Goal: Task Accomplishment & Management: Use online tool/utility

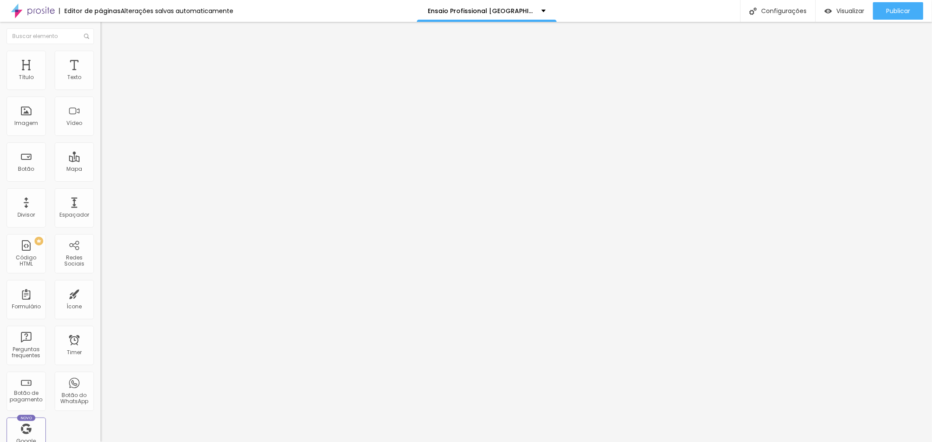
click at [100, 92] on img at bounding box center [102, 88] width 5 height 5
type input "R$ 790,00"
click at [108, 60] on span "Estilo" at bounding box center [115, 56] width 14 height 7
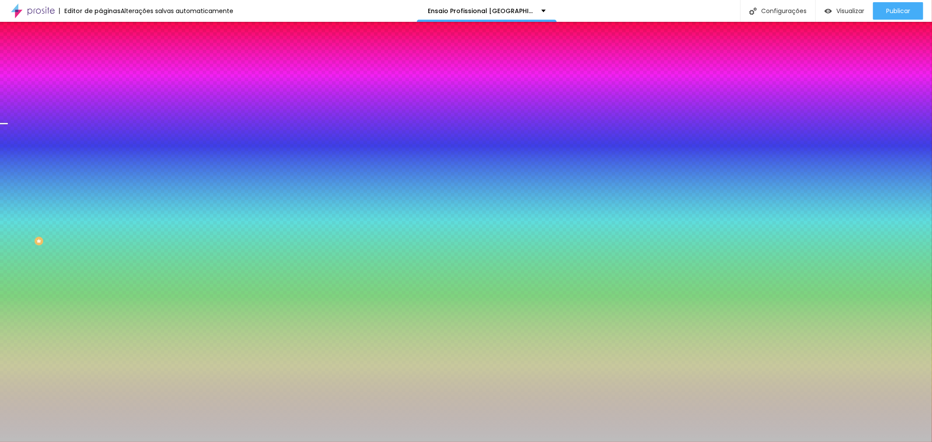
click at [148, 79] on img at bounding box center [150, 75] width 5 height 5
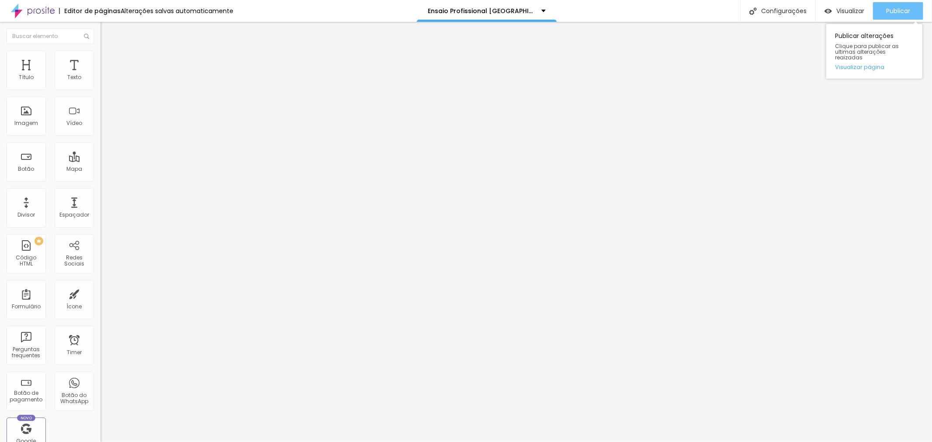
click at [891, 16] on div "Publicar" at bounding box center [898, 10] width 24 height 17
click at [901, 18] on div "Publicar" at bounding box center [898, 10] width 24 height 17
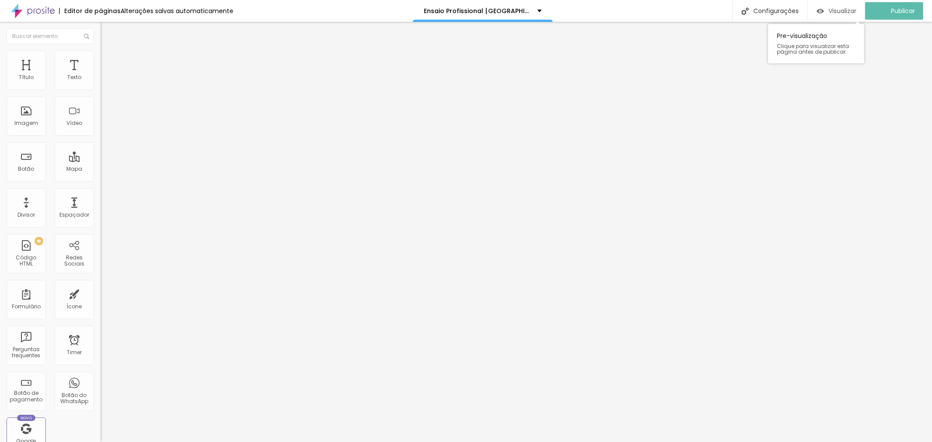
click at [850, 11] on span "Visualizar" at bounding box center [842, 10] width 28 height 7
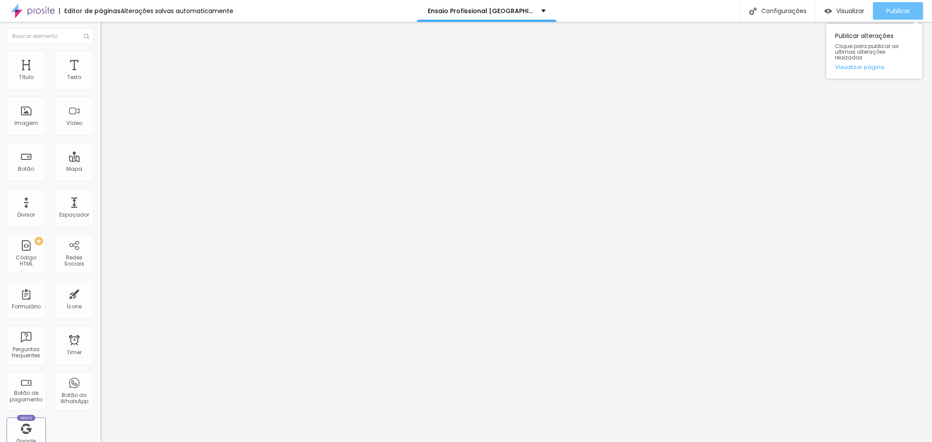
click at [897, 7] on span "Publicar" at bounding box center [898, 10] width 24 height 7
click at [100, 73] on div "Titulo 1 H1" at bounding box center [150, 69] width 100 height 9
click at [100, 83] on span "Titulo 2" at bounding box center [114, 77] width 28 height 11
click at [104, 128] on icon "button" at bounding box center [106, 124] width 5 height 5
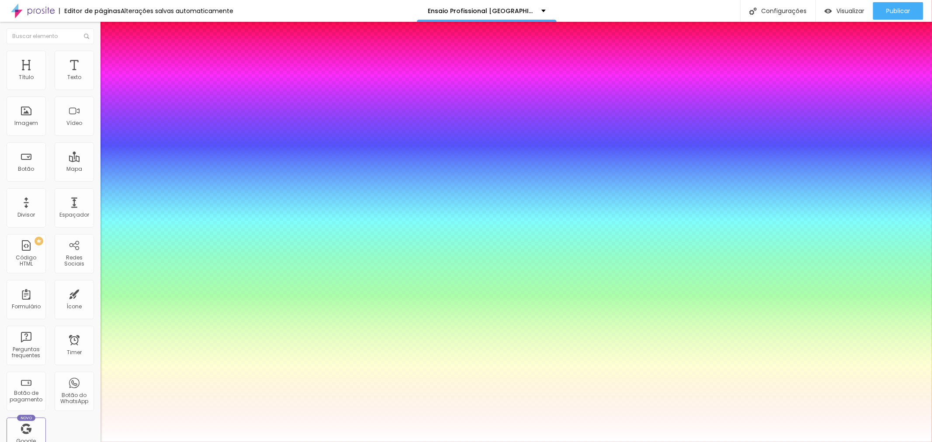
type input "0.5"
type input "56"
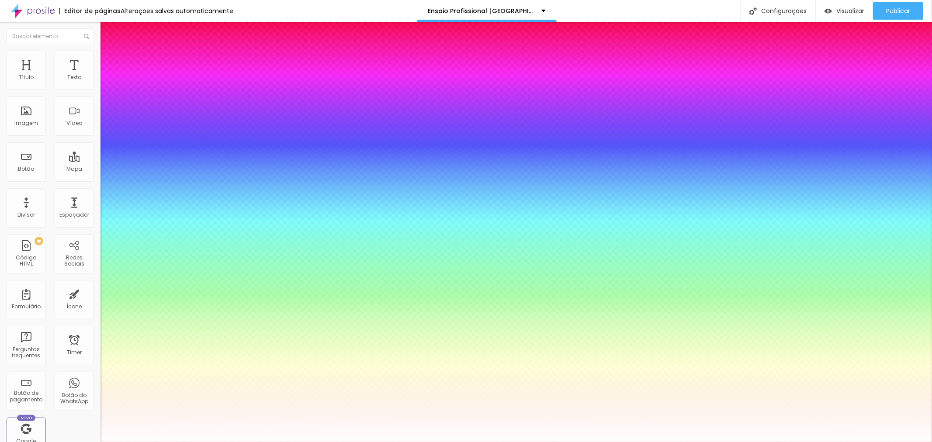
type input "0.5"
type input "50"
type input "0.5"
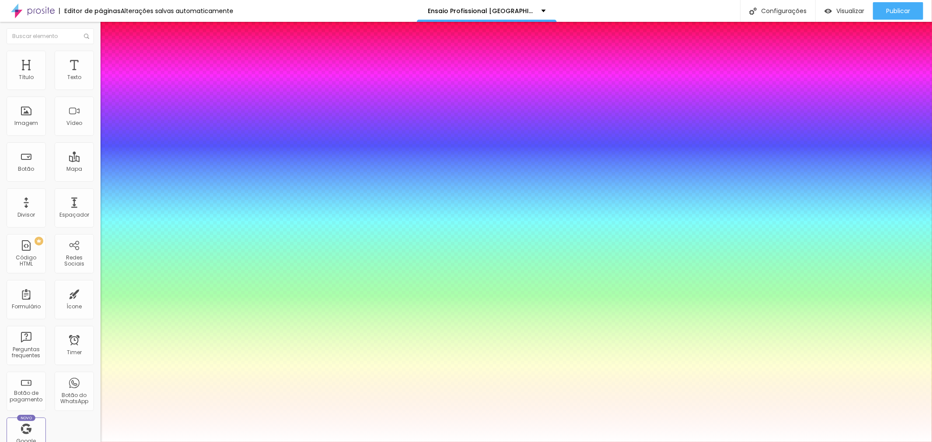
type input "47"
type input "0.5"
drag, startPoint x: 146, startPoint y: 246, endPoint x: 140, endPoint y: 246, distance: 6.1
type input "47"
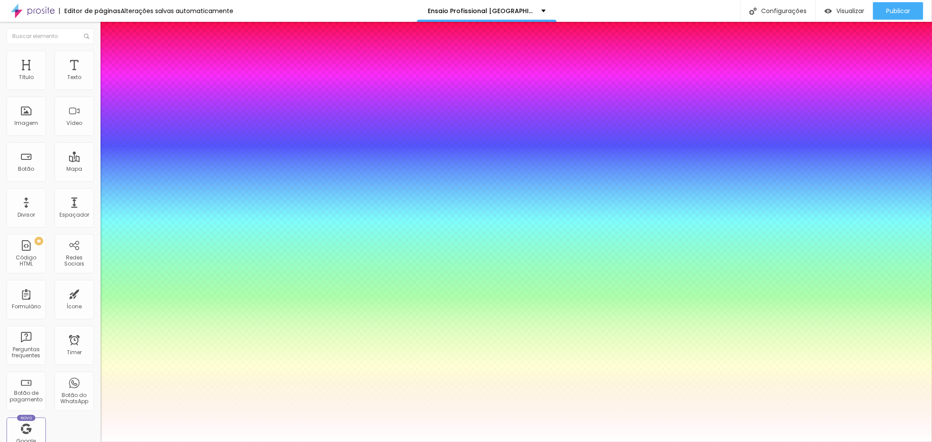
type input "0.5"
click at [893, 442] on div at bounding box center [466, 442] width 932 height 0
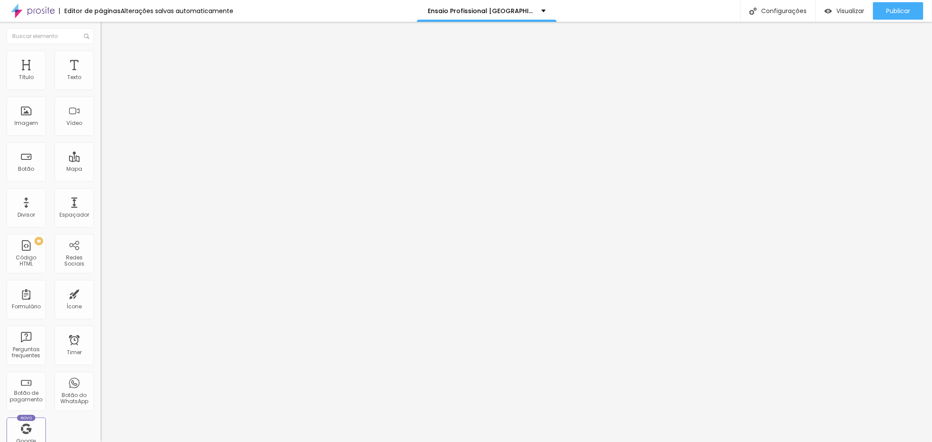
click at [893, 7] on span "Publicar" at bounding box center [898, 10] width 24 height 7
click at [847, 10] on span "Visualizar" at bounding box center [850, 10] width 28 height 7
click at [108, 60] on span "Avançado" at bounding box center [122, 56] width 29 height 7
click at [100, 51] on li "Estilo" at bounding box center [150, 46] width 100 height 9
click at [100, 130] on button "button" at bounding box center [106, 125] width 12 height 9
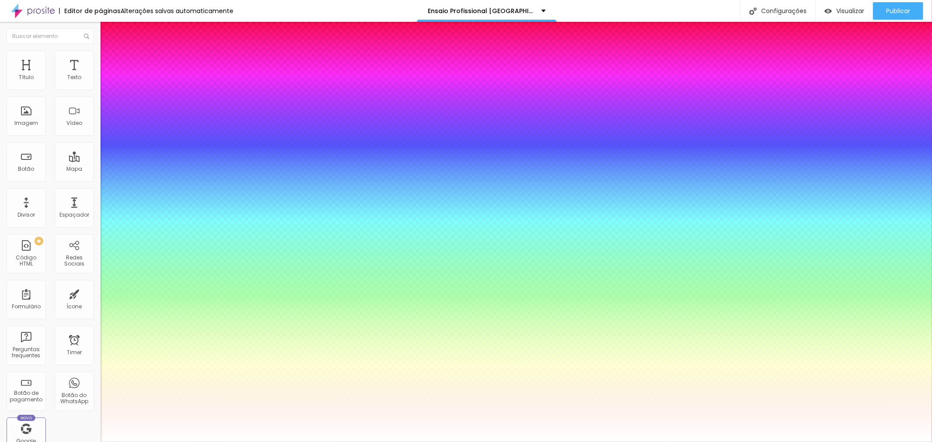
type input "0.5"
type input "62"
type input "0.5"
type input "62"
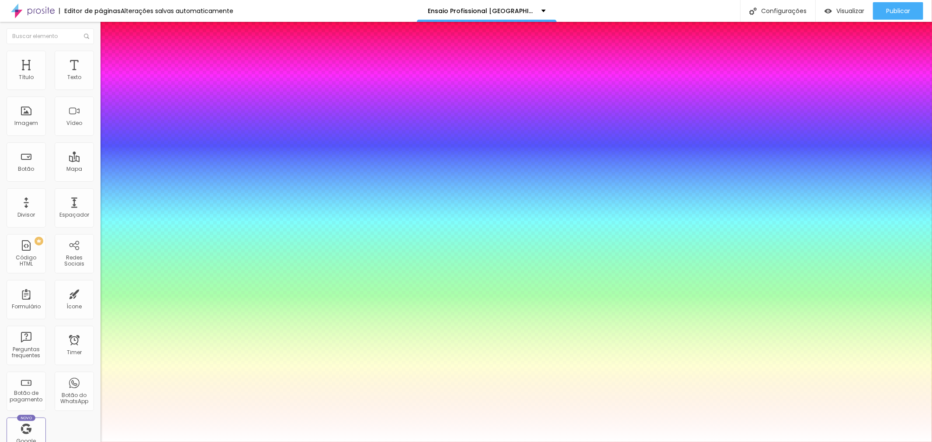
type input "0.5"
type input "51"
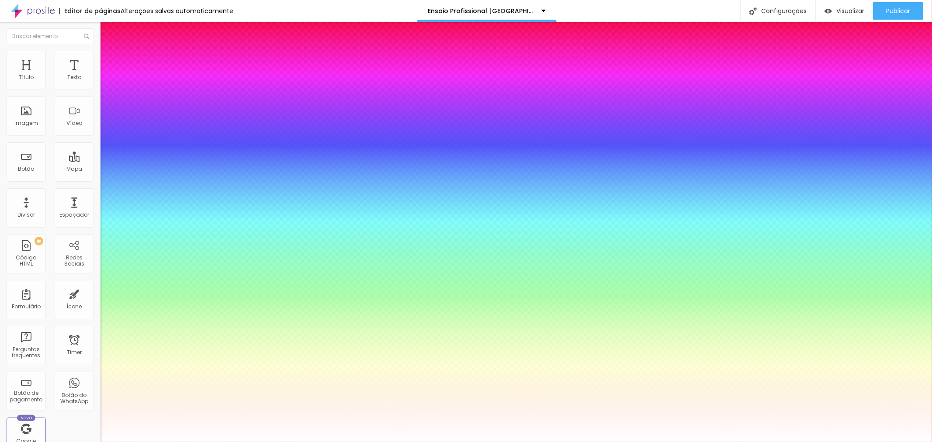
type input "51"
type input "0.5"
type input "51"
type input "0.5"
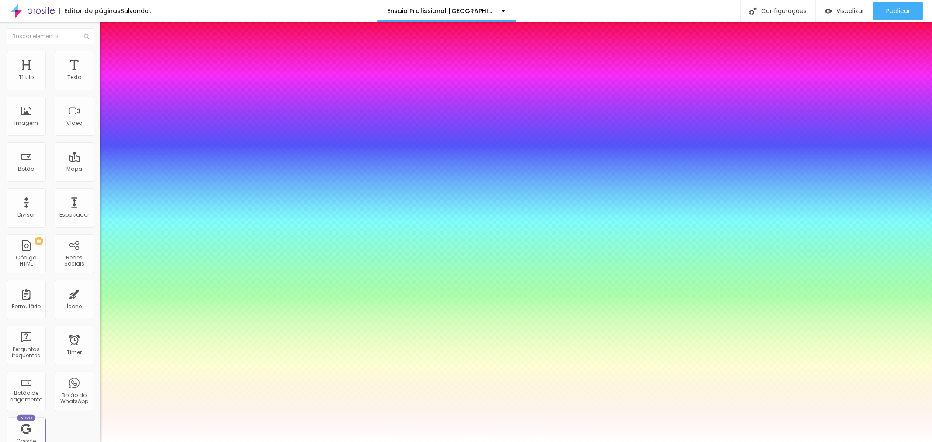
click at [749, 442] on div at bounding box center [466, 442] width 932 height 0
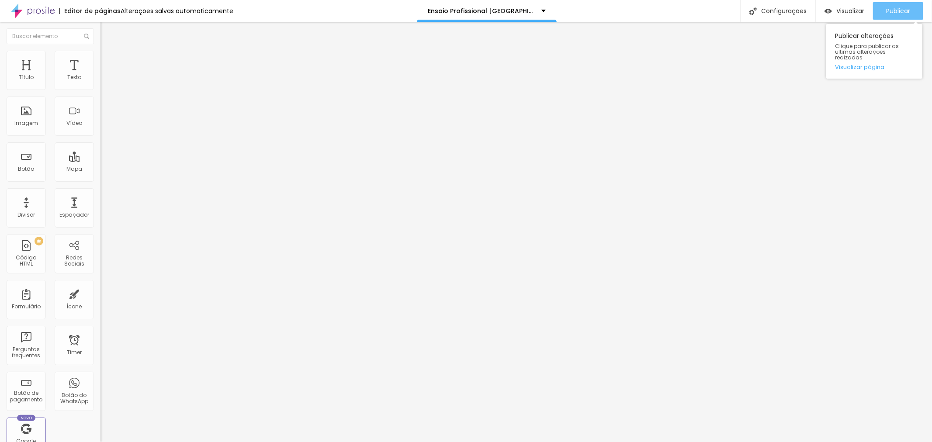
click at [898, 5] on div "Publicar" at bounding box center [898, 10] width 24 height 17
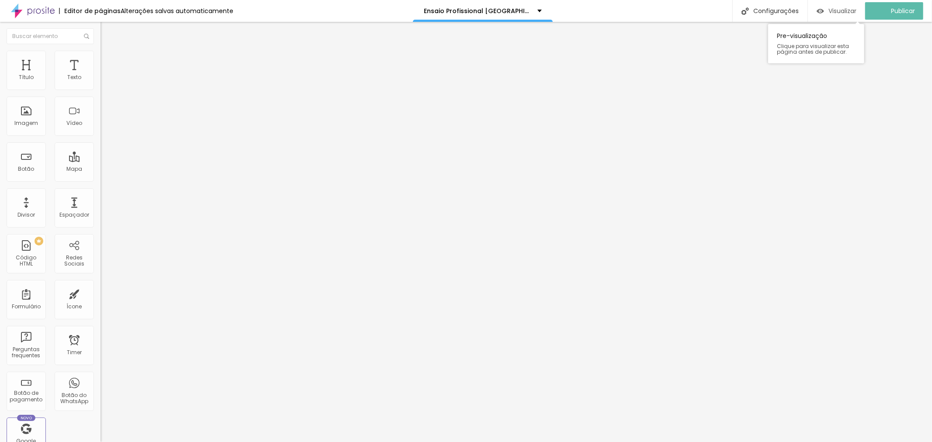
click at [845, 11] on span "Visualizar" at bounding box center [842, 10] width 28 height 7
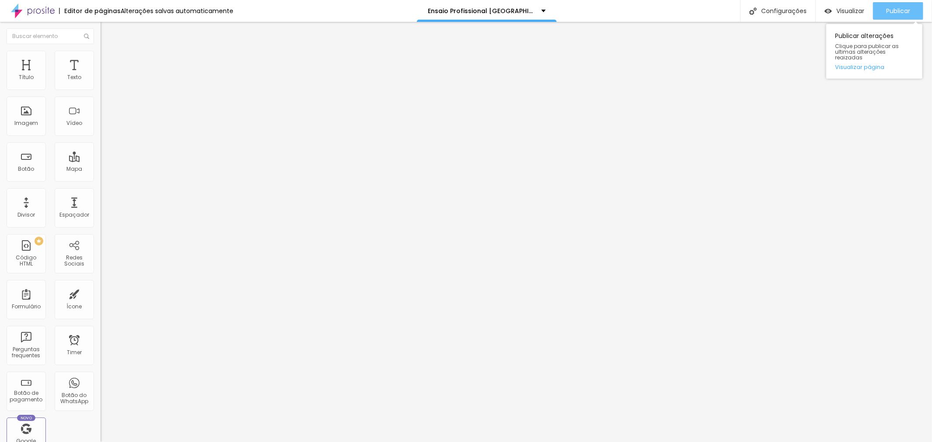
click at [891, 7] on span "Publicar" at bounding box center [898, 10] width 24 height 7
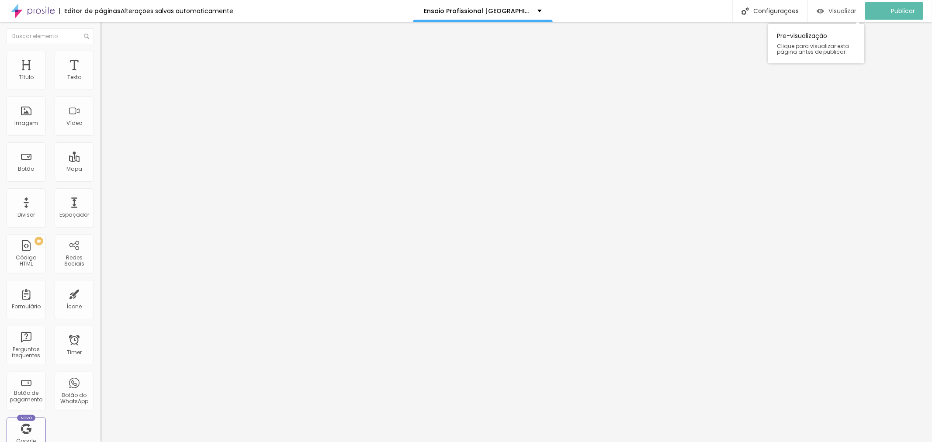
click at [843, 14] on span "Visualizar" at bounding box center [842, 10] width 28 height 7
click at [100, 75] on span "Titulo 1" at bounding box center [114, 69] width 28 height 12
click at [104, 117] on icon "button" at bounding box center [107, 114] width 6 height 6
click at [100, 129] on button "button" at bounding box center [106, 124] width 12 height 9
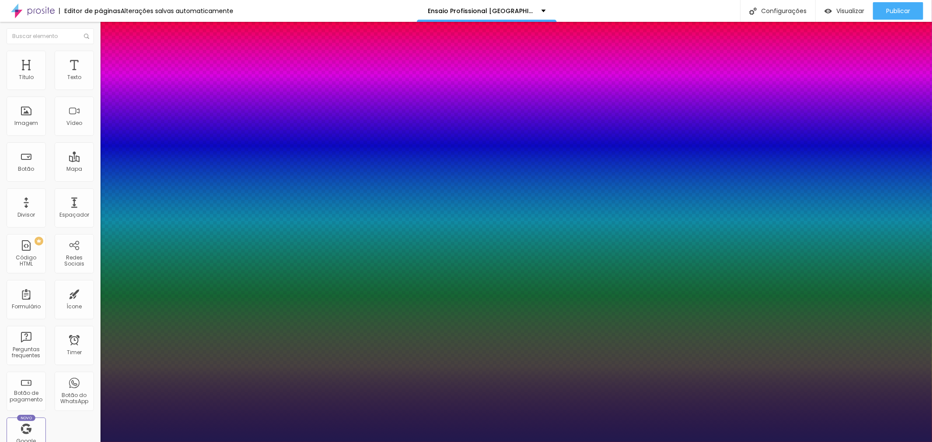
type input "1"
type input "31"
type input "1"
type input "44"
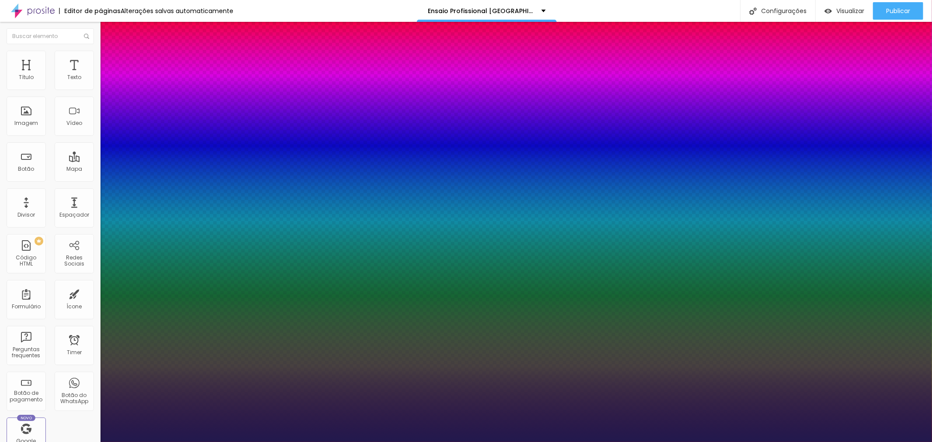
type input "44"
type input "1"
type input "46"
type input "1"
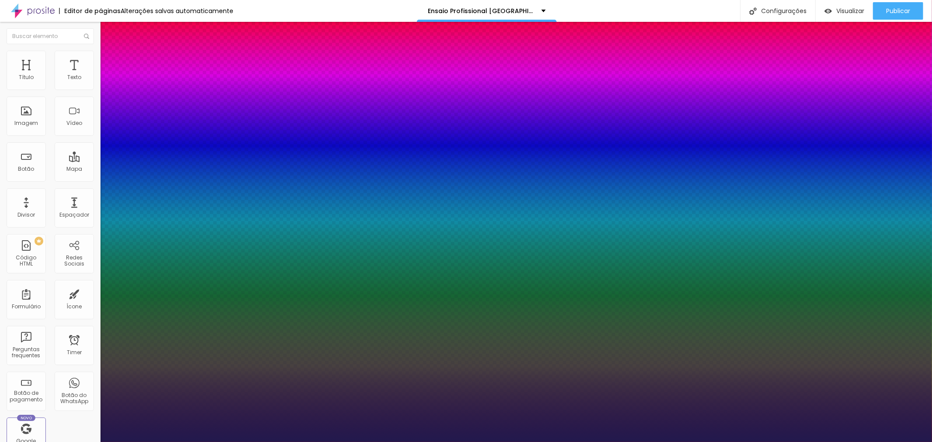
type input "49"
type input "1"
type input "52"
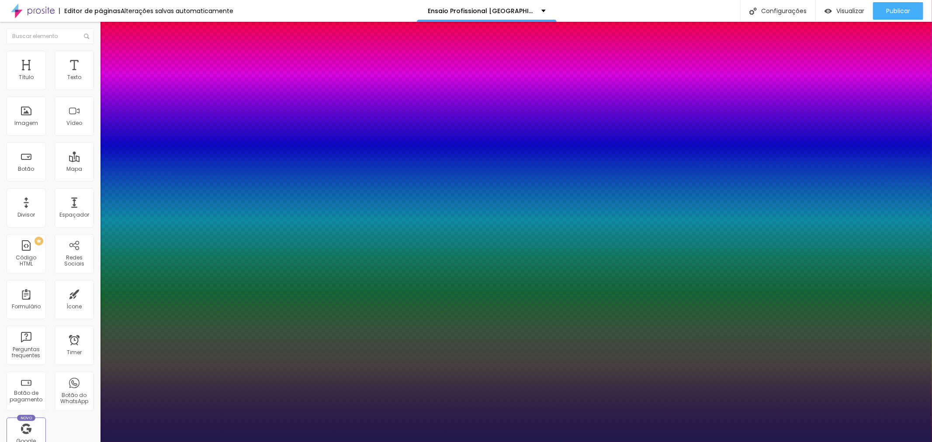
type input "1"
type input "54"
type input "1"
type input "52"
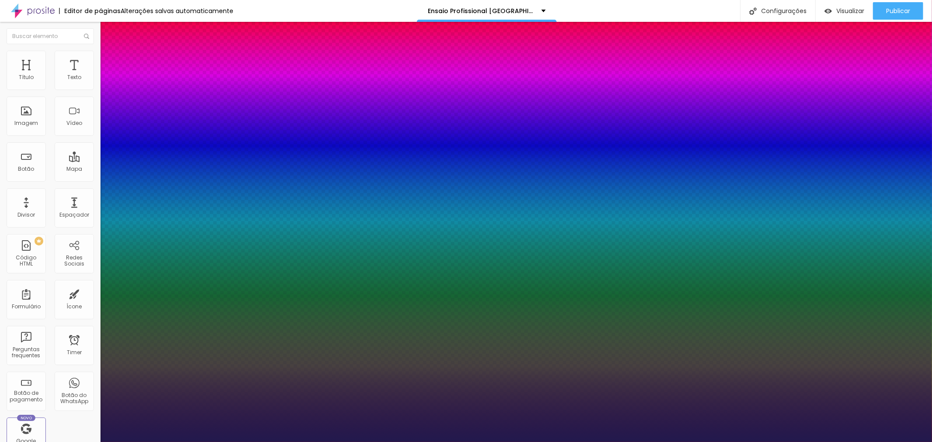
type input "52"
type input "1"
type input "51"
type input "1"
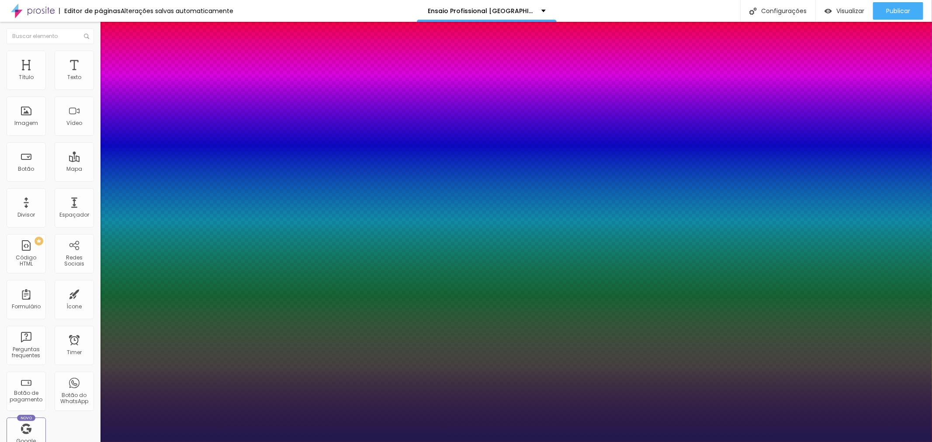
type input "50"
type input "1"
drag, startPoint x: 119, startPoint y: 244, endPoint x: 141, endPoint y: 248, distance: 22.2
type input "49"
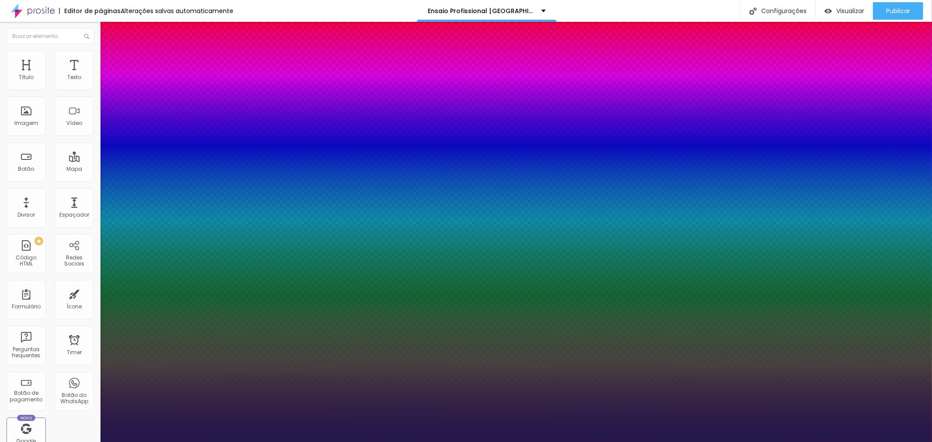
type input "49"
type input "1"
click at [616, 442] on div at bounding box center [466, 442] width 932 height 0
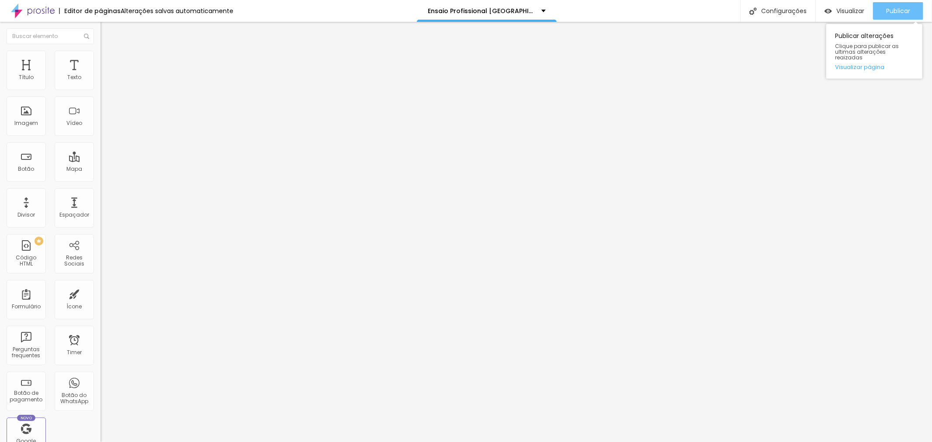
click at [883, 9] on button "Publicar" at bounding box center [898, 10] width 50 height 17
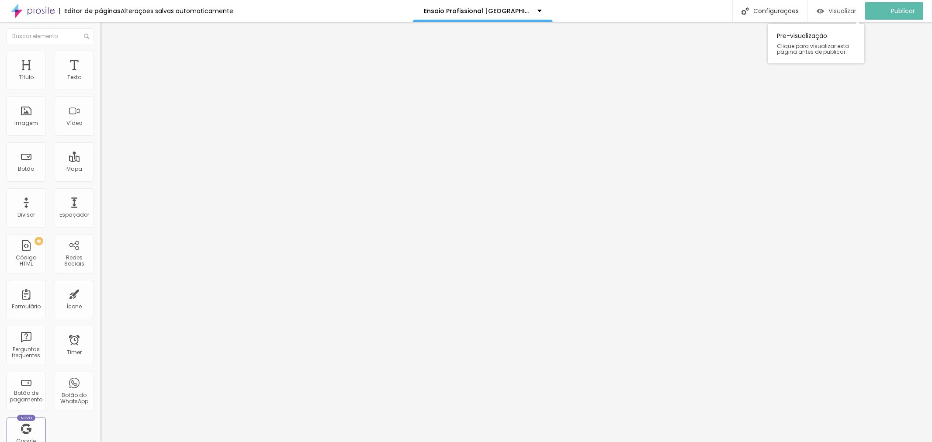
click at [846, 10] on span "Visualizar" at bounding box center [842, 10] width 28 height 7
click at [100, 120] on button "Voltar ao padrão" at bounding box center [129, 115] width 59 height 10
click at [104, 127] on icon "button" at bounding box center [106, 123] width 5 height 5
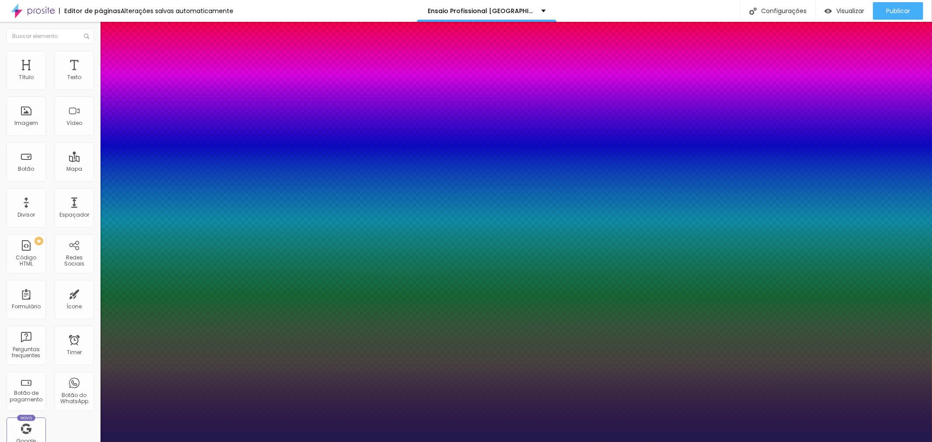
type input "1"
type input "43"
type input "1"
type input "43"
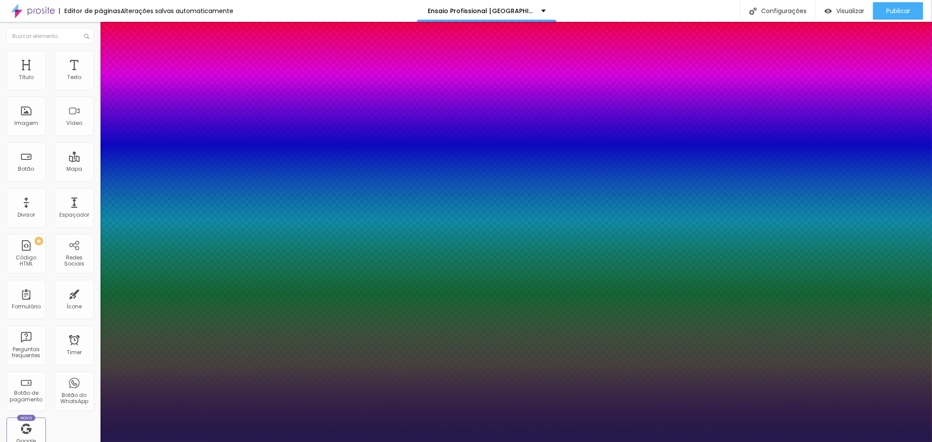
type input "1"
type input "48"
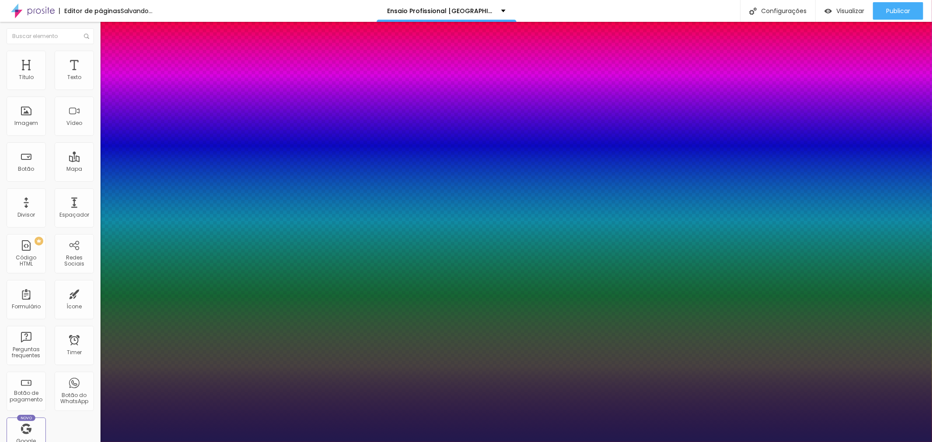
type input "1"
type input "53"
type input "1"
type input "54"
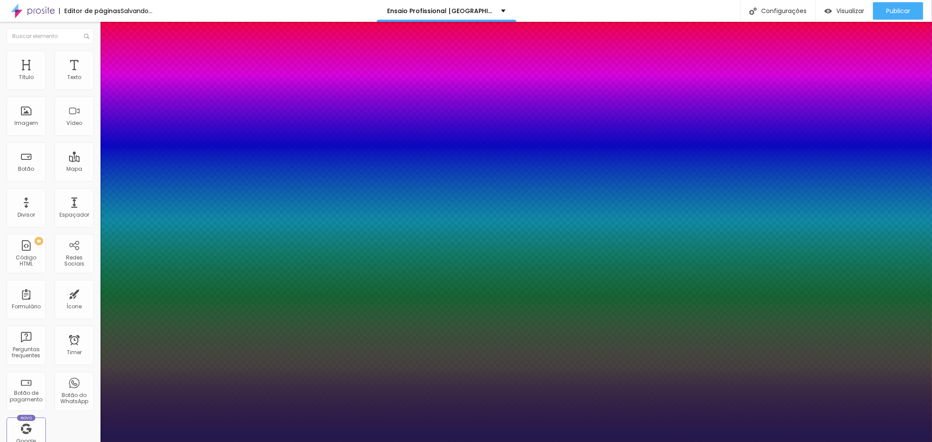
type input "54"
type input "1"
type input "55"
type input "1"
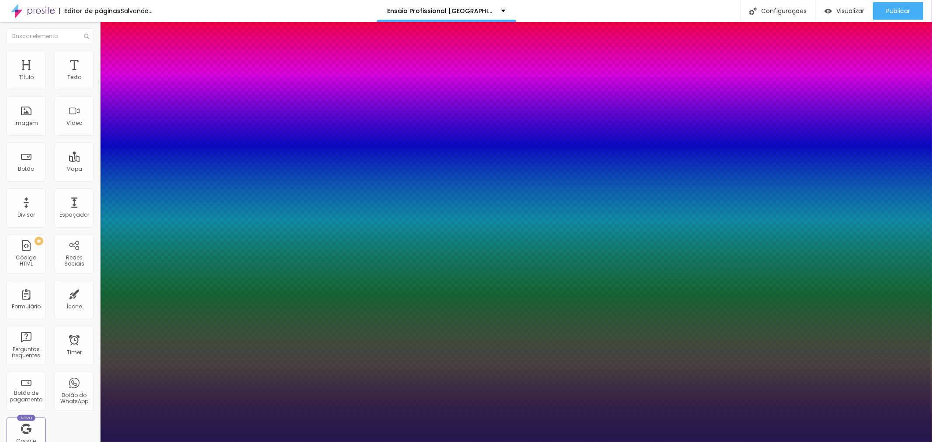
type input "56"
type input "1"
drag, startPoint x: 140, startPoint y: 245, endPoint x: 145, endPoint y: 246, distance: 5.3
type input "56"
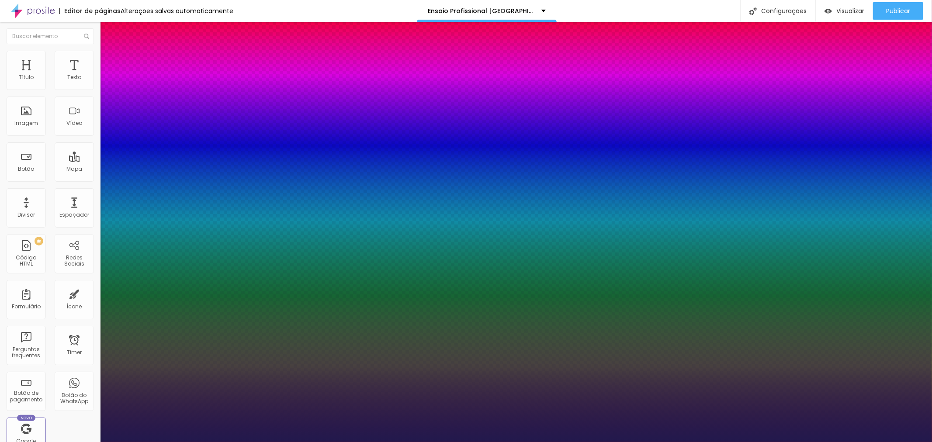
type input "1"
click at [709, 442] on div at bounding box center [466, 442] width 932 height 0
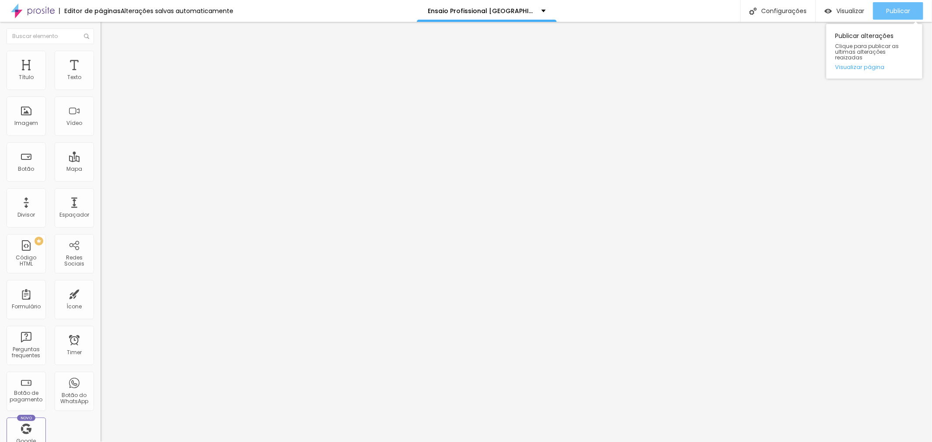
click at [896, 5] on div "Publicar" at bounding box center [898, 10] width 24 height 17
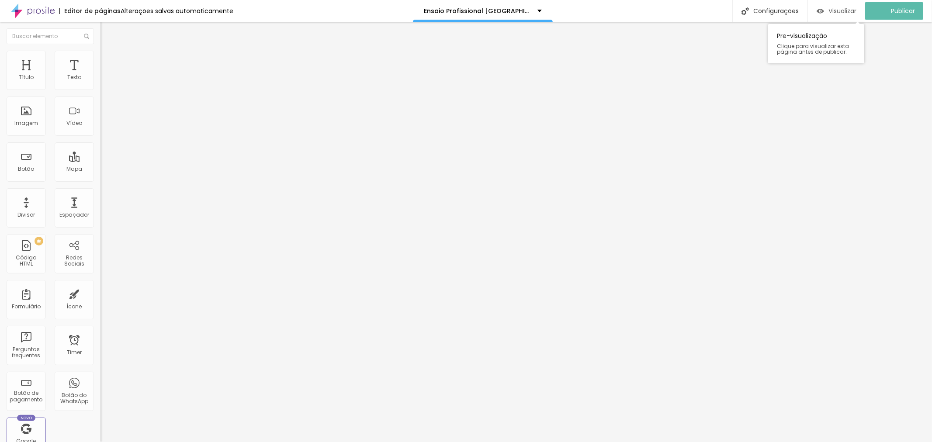
click at [850, 12] on span "Visualizar" at bounding box center [842, 10] width 28 height 7
click at [104, 147] on icon "button" at bounding box center [107, 144] width 6 height 6
click at [100, 120] on button "Voltar ao padrão" at bounding box center [129, 115] width 59 height 10
click at [100, 82] on span "Titulo 2" at bounding box center [114, 77] width 28 height 7
click at [107, 124] on icon "button" at bounding box center [108, 123] width 2 height 2
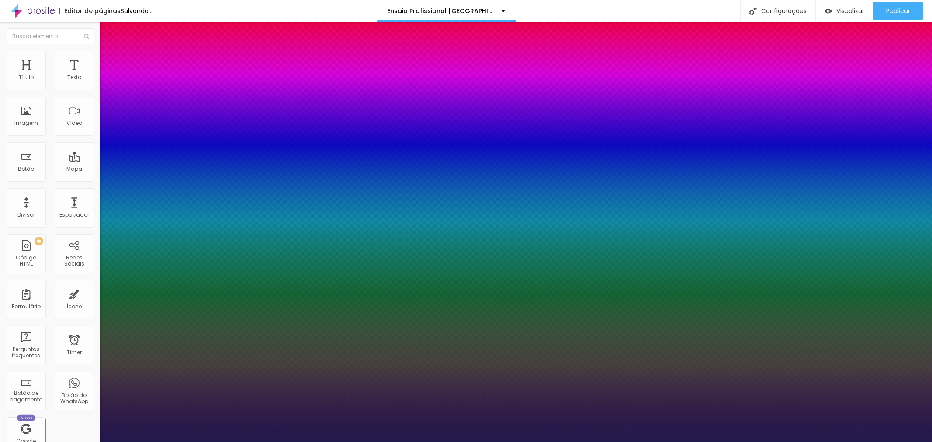
type input "1"
select select "MontserratBlack"
type input "1"
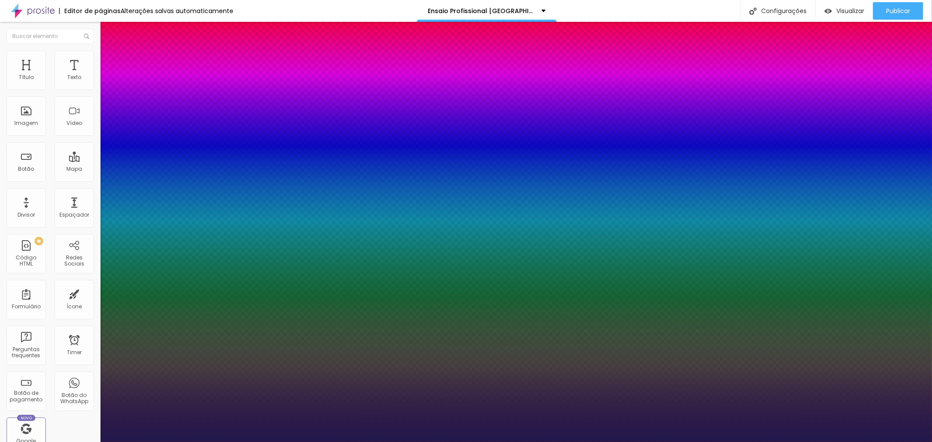
click at [86, 442] on div at bounding box center [466, 442] width 932 height 0
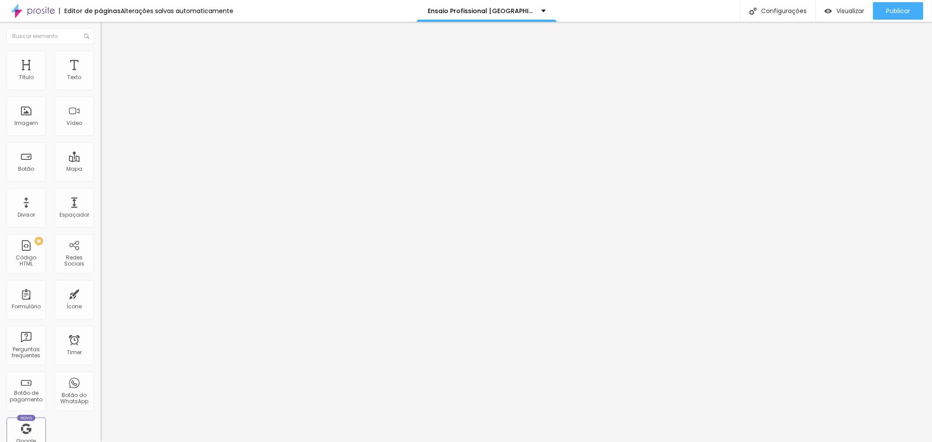
click at [104, 128] on icon "button" at bounding box center [105, 127] width 2 height 2
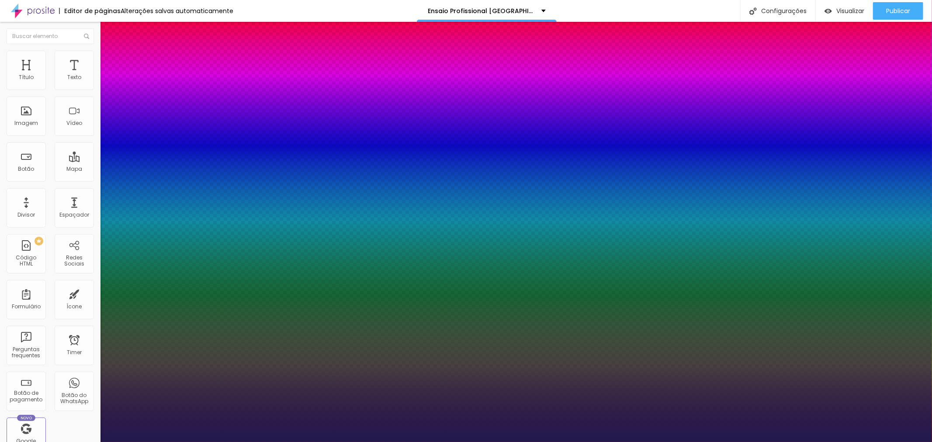
type input "1"
drag, startPoint x: 120, startPoint y: 248, endPoint x: 135, endPoint y: 248, distance: 15.7
drag, startPoint x: 135, startPoint y: 248, endPoint x: 141, endPoint y: 247, distance: 5.7
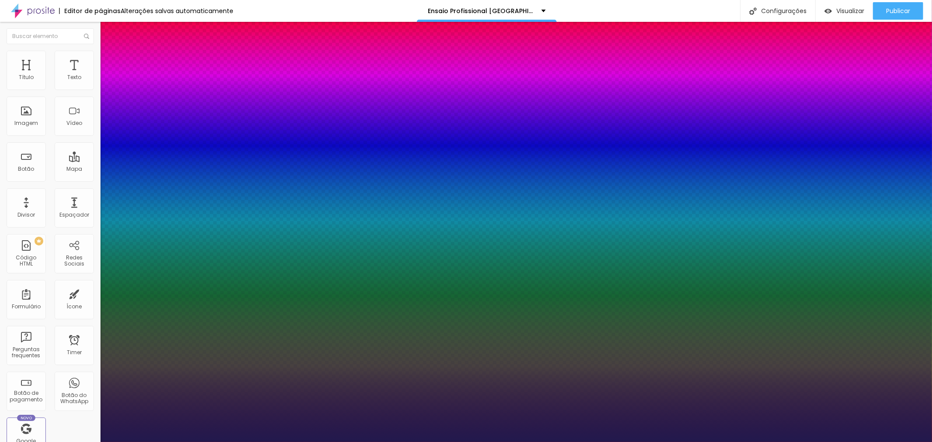
type input "49"
type input "1"
type input "49"
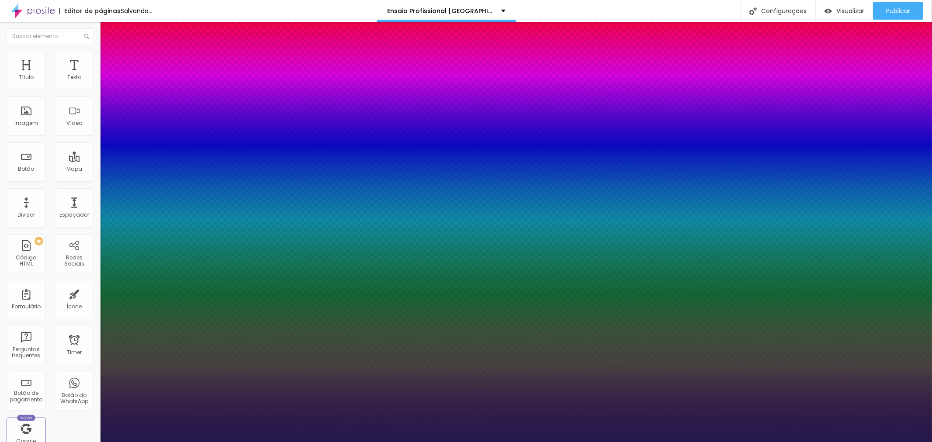
type input "1"
click at [786, 442] on div at bounding box center [466, 442] width 932 height 0
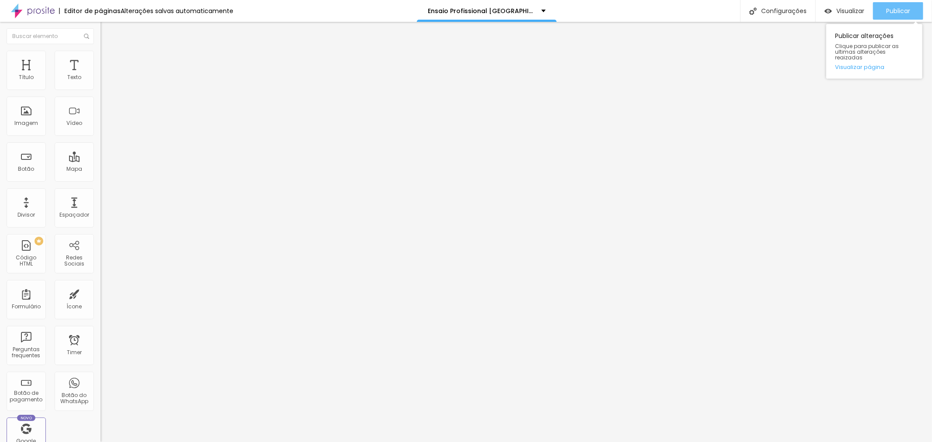
click at [898, 18] on div "Publicar" at bounding box center [898, 10] width 24 height 17
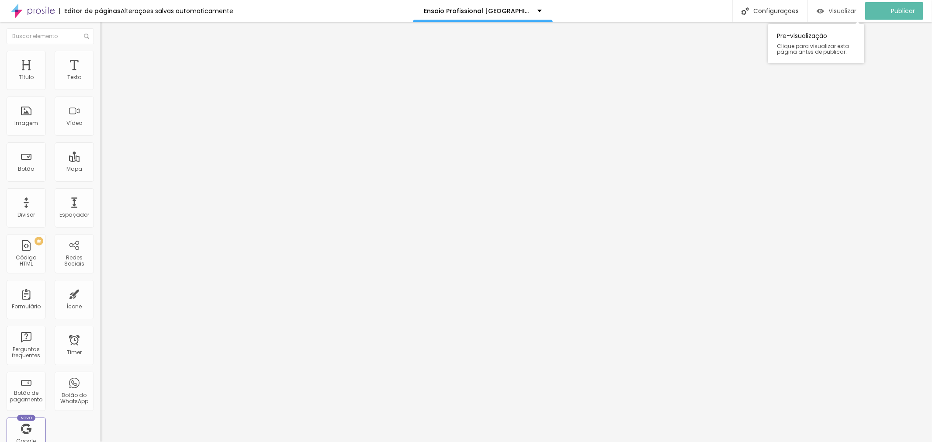
click at [843, 17] on div "Visualizar" at bounding box center [836, 10] width 40 height 17
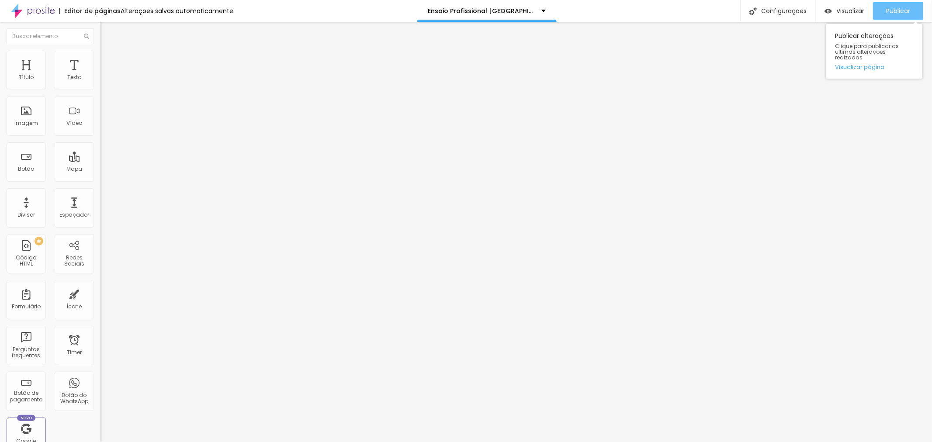
click at [892, 9] on span "Publicar" at bounding box center [898, 10] width 24 height 7
click at [100, 120] on button "Voltar ao padrão" at bounding box center [129, 115] width 59 height 10
click at [100, 150] on button "Voltar ao padrão" at bounding box center [129, 145] width 59 height 10
click at [106, 147] on icon "button" at bounding box center [107, 144] width 3 height 6
click at [104, 127] on icon "button" at bounding box center [106, 123] width 5 height 5
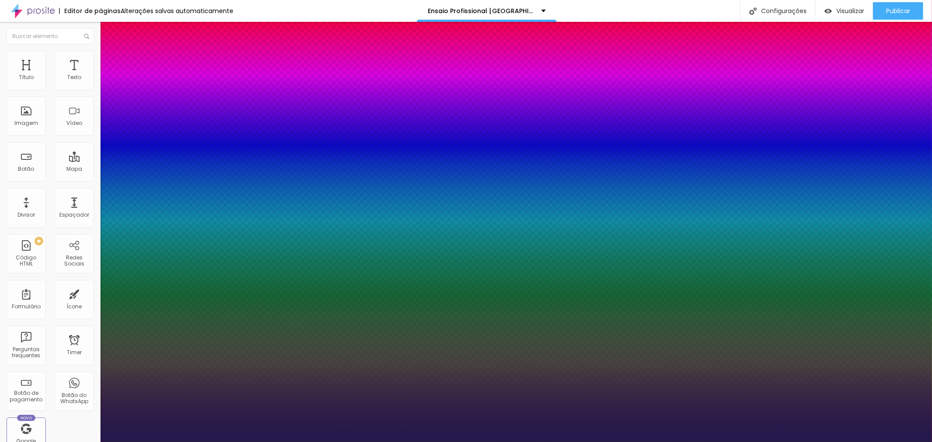
type input "1"
type input "47"
type input "1"
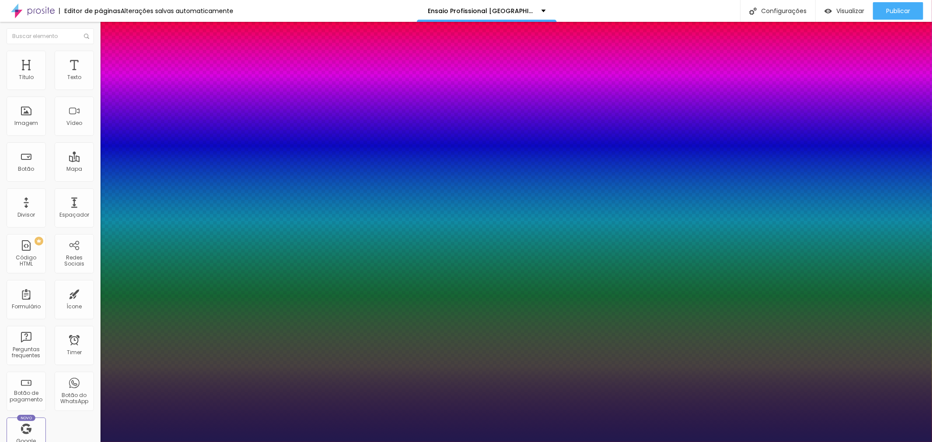
type input "49"
type input "1"
type input "50"
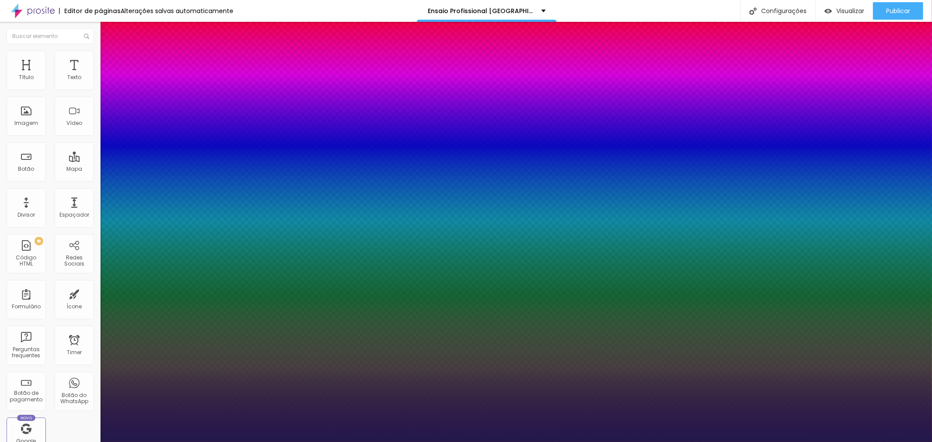
type input "50"
type input "1"
type input "51"
type input "1"
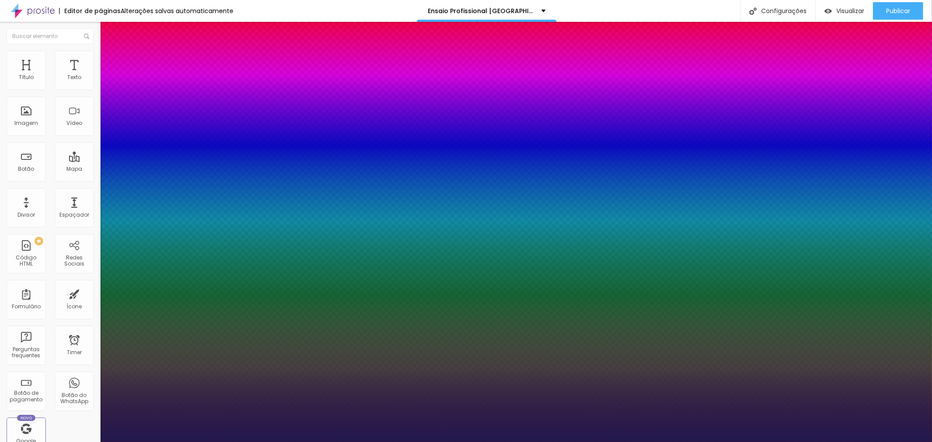
type input "53"
type input "1"
type input "54"
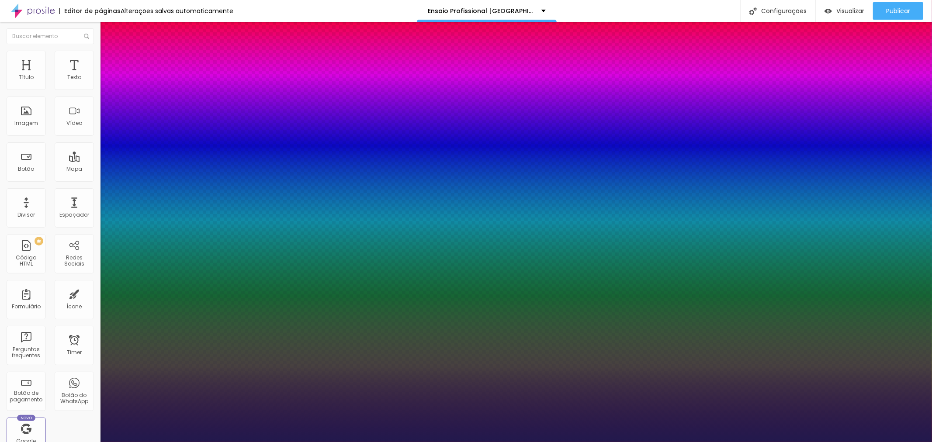
type input "1"
type input "55"
type input "1"
type input "56"
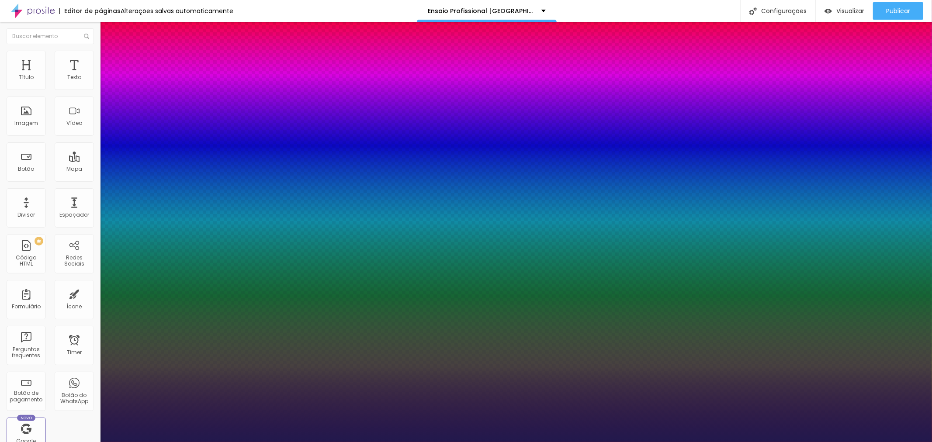
type input "56"
type input "1"
type input "55"
type input "1"
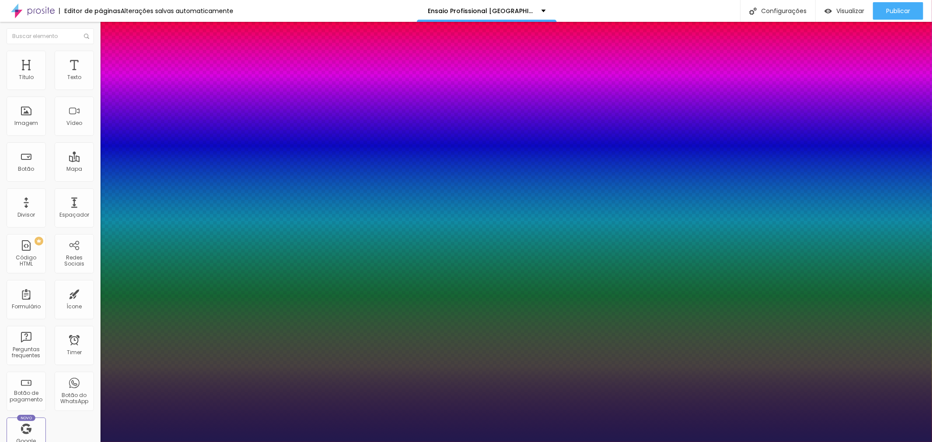
type input "54"
type input "1"
drag, startPoint x: 140, startPoint y: 247, endPoint x: 144, endPoint y: 248, distance: 4.4
type input "54"
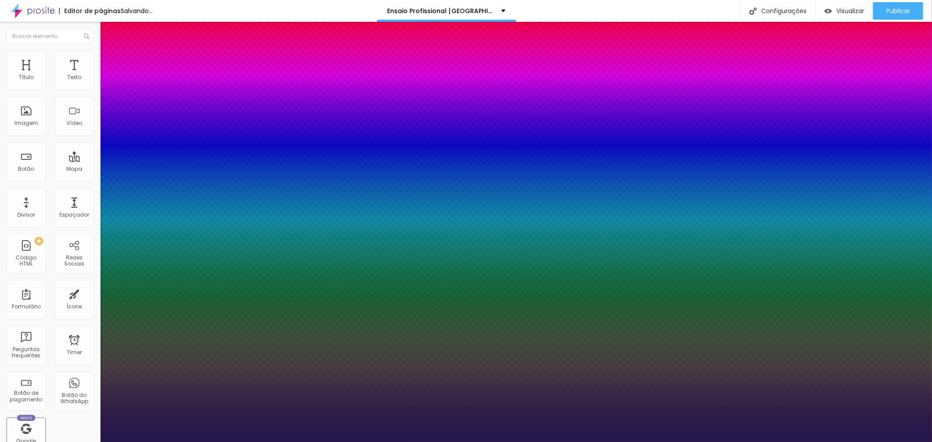
type input "1"
click at [470, 442] on div at bounding box center [466, 442] width 932 height 0
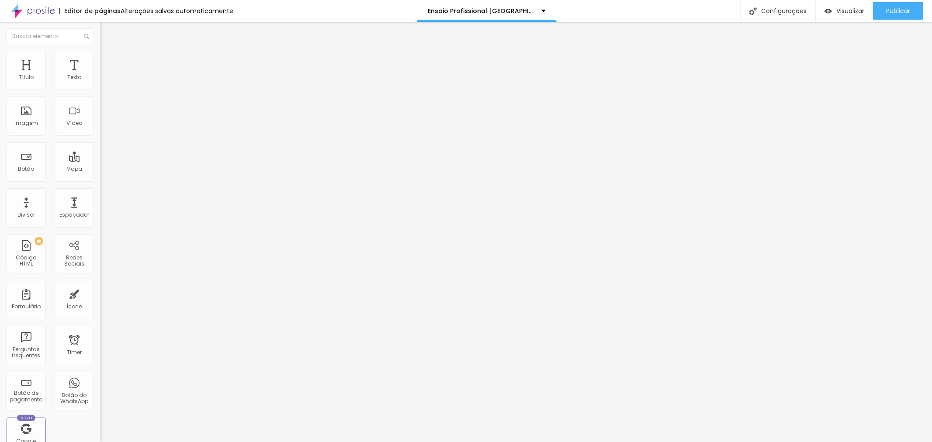
click at [100, 129] on button "button" at bounding box center [106, 124] width 12 height 9
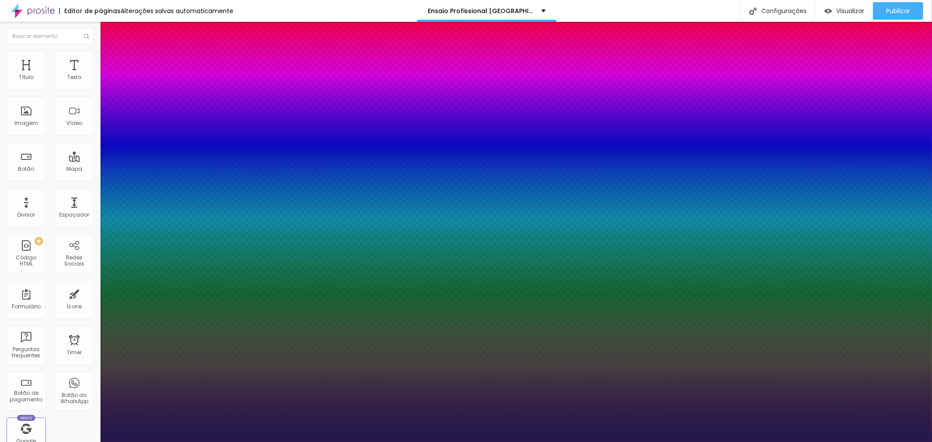
type input "1"
select select "MontserratBlack"
type input "1"
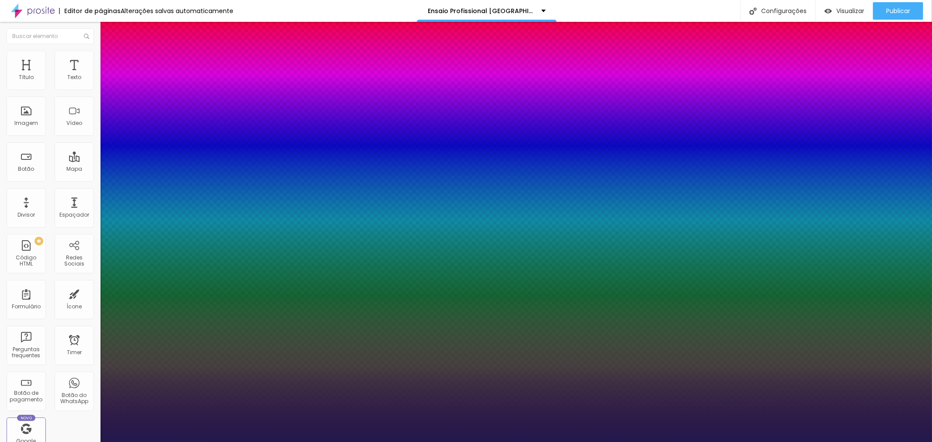
click at [758, 442] on div at bounding box center [466, 442] width 932 height 0
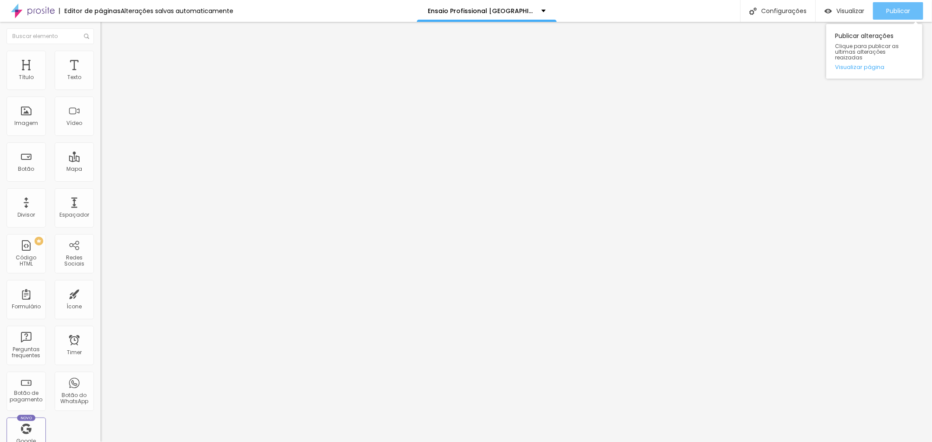
click at [892, 14] on div "Publicar" at bounding box center [898, 10] width 24 height 17
click at [826, 13] on img "button" at bounding box center [827, 10] width 7 height 7
